Goal: Task Accomplishment & Management: Use online tool/utility

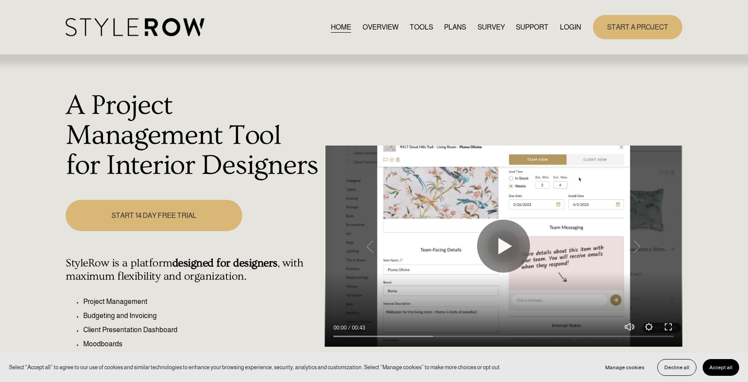
click at [564, 23] on link "LOGIN" at bounding box center [570, 27] width 21 height 12
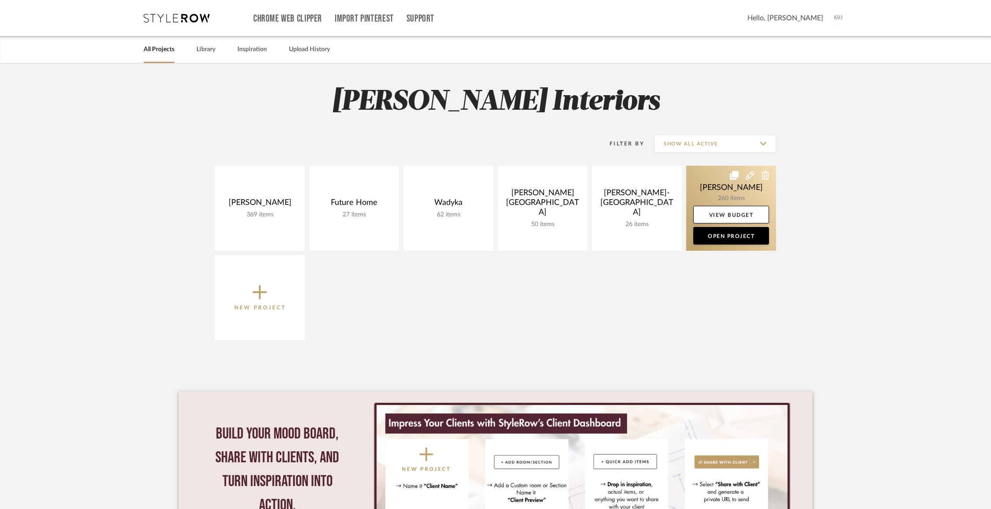
click at [720, 188] on link at bounding box center [731, 208] width 90 height 85
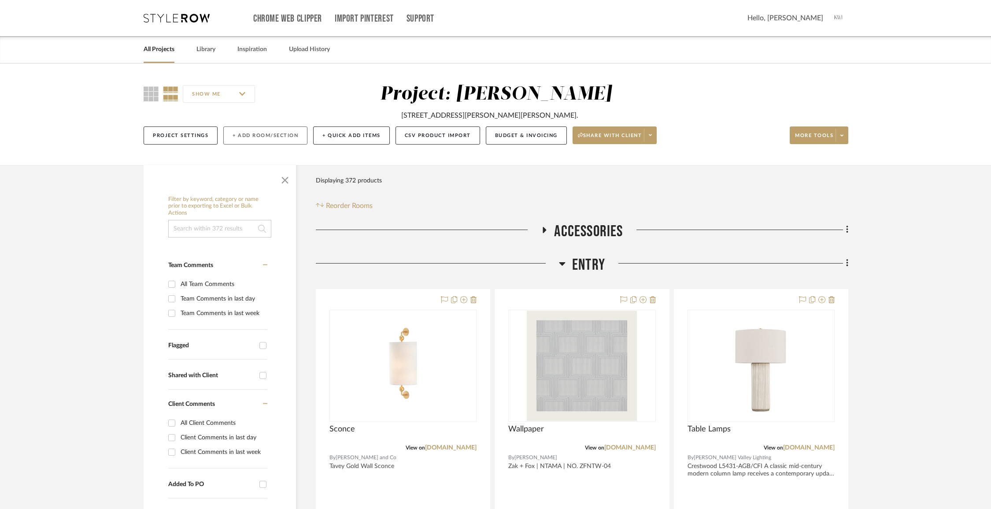
click at [250, 135] on button "+ Add Room/Section" at bounding box center [265, 135] width 84 height 18
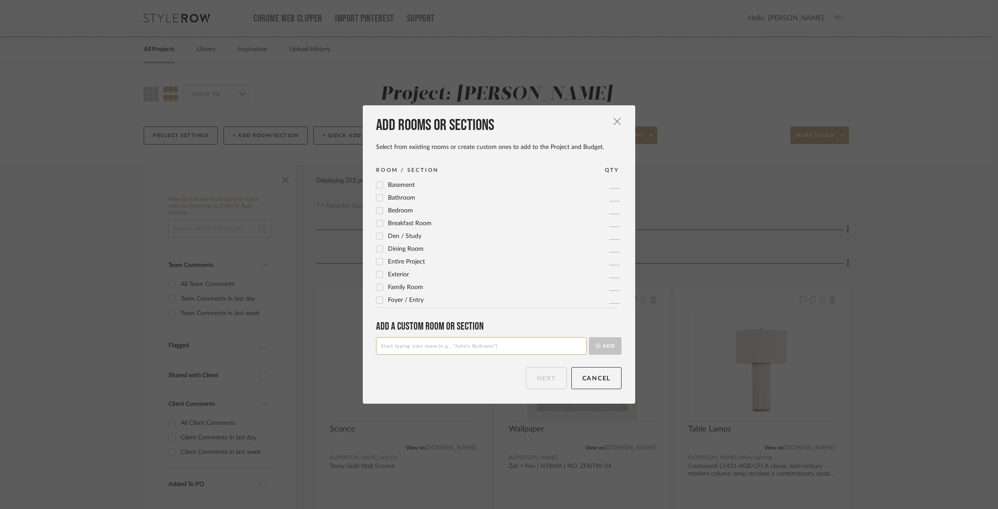
click at [477, 349] on input at bounding box center [481, 346] width 211 height 18
paste input "Mudroom "The Adventure Room""
type input "Mudroom "The Adventure Room""
click at [607, 345] on button "Add" at bounding box center [605, 346] width 33 height 18
click at [547, 379] on button "Next" at bounding box center [546, 378] width 41 height 22
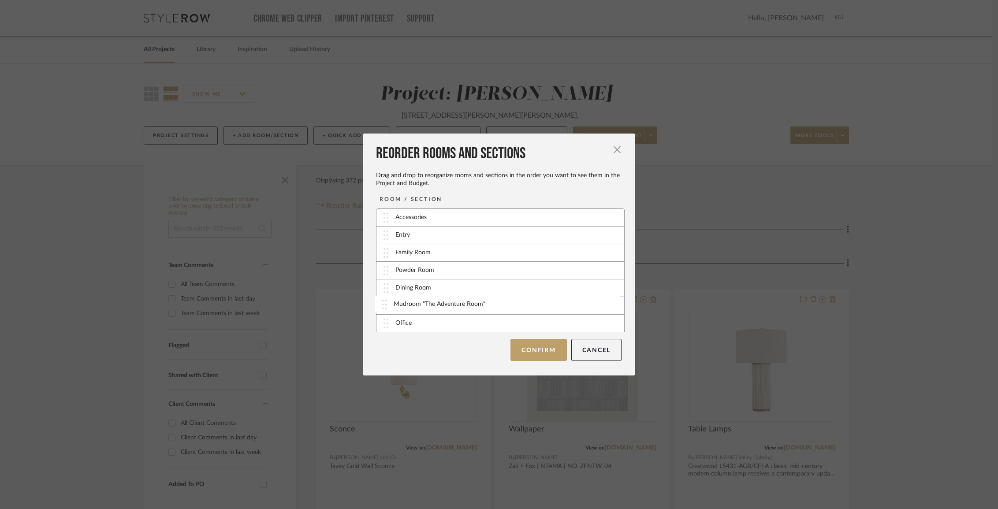
drag, startPoint x: 383, startPoint y: 321, endPoint x: 385, endPoint y: 302, distance: 18.6
click at [535, 350] on button "Confirm" at bounding box center [538, 350] width 56 height 22
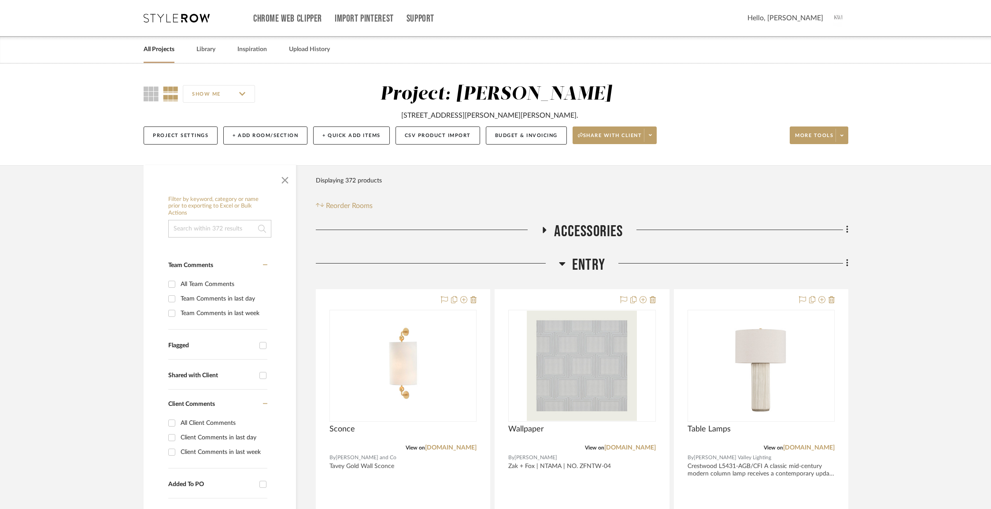
click at [592, 268] on span "Entry" at bounding box center [588, 265] width 33 height 19
